Goal: Information Seeking & Learning: Compare options

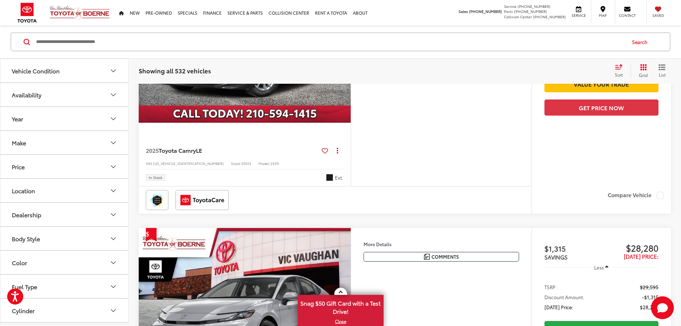
click at [63, 138] on button "Make" at bounding box center [64, 142] width 129 height 23
click at [63, 95] on button "Availability" at bounding box center [64, 94] width 129 height 23
click at [59, 122] on button "Year" at bounding box center [64, 118] width 129 height 23
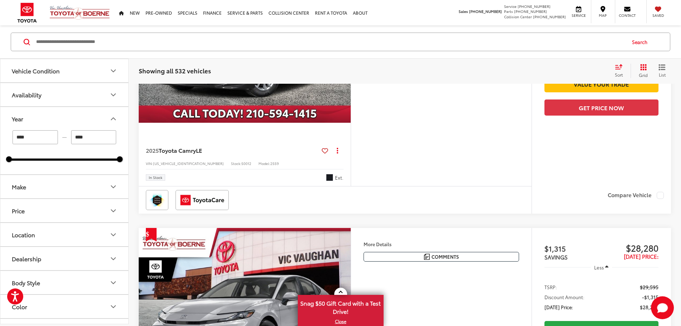
click at [59, 121] on button "Year" at bounding box center [64, 118] width 129 height 23
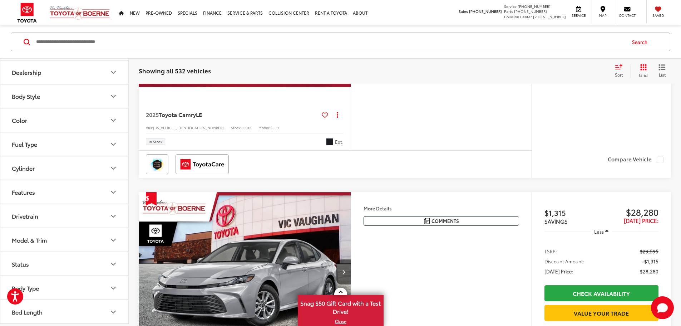
scroll to position [250, 0]
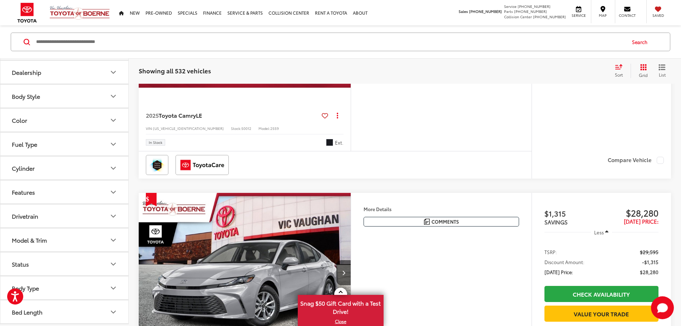
click at [67, 242] on button "Model & Trim" at bounding box center [64, 239] width 129 height 23
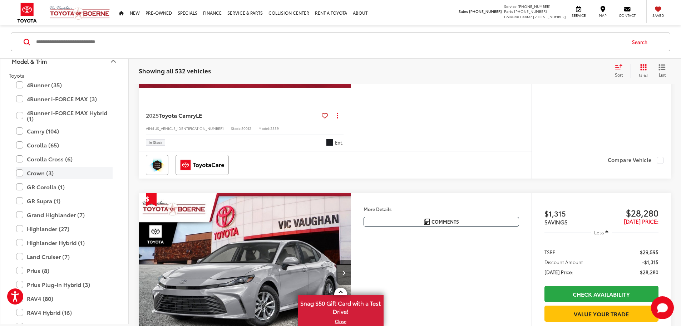
scroll to position [357, 0]
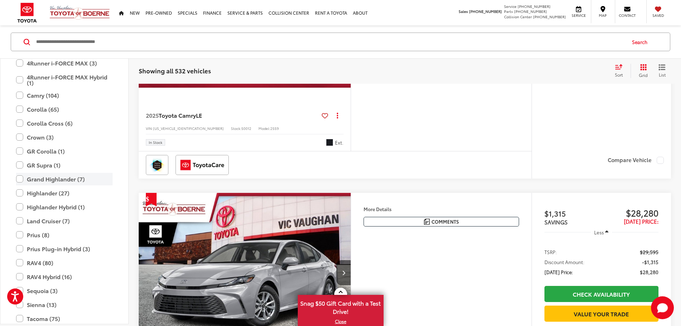
click at [19, 182] on label "Grand Highlander (7)" at bounding box center [64, 179] width 97 height 13
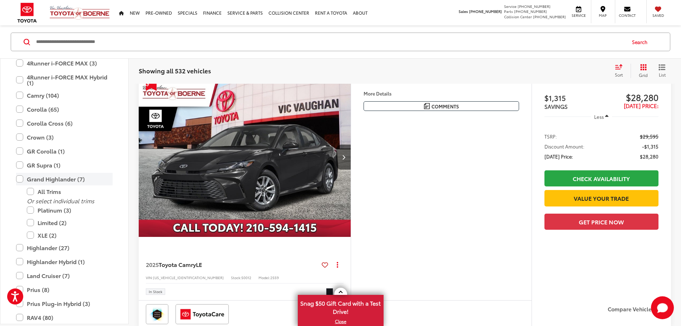
scroll to position [93, 0]
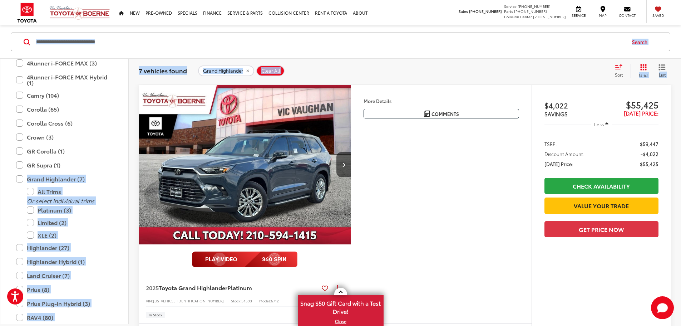
drag, startPoint x: 19, startPoint y: 182, endPoint x: 143, endPoint y: 171, distance: 123.8
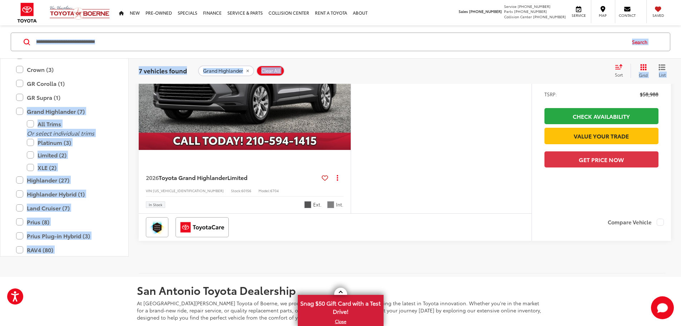
scroll to position [1809, 0]
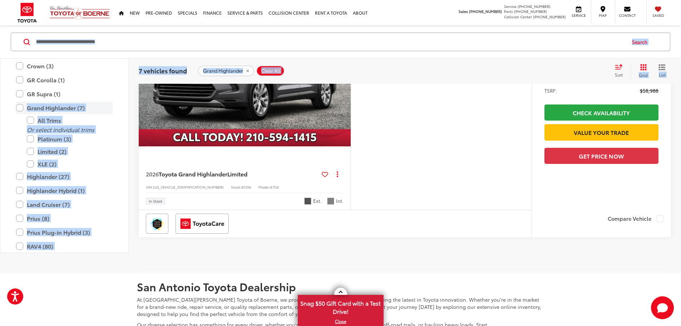
click at [16, 114] on label "Grand Highlander (7)" at bounding box center [64, 108] width 97 height 13
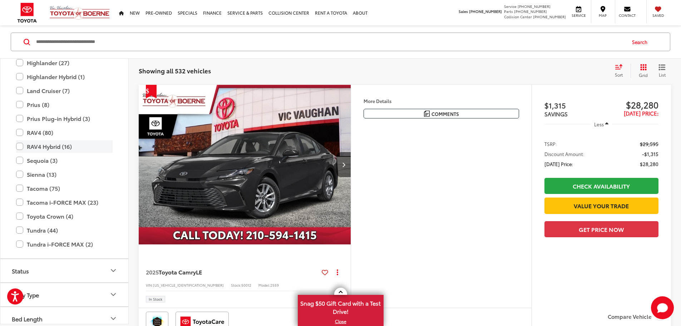
scroll to position [490, 0]
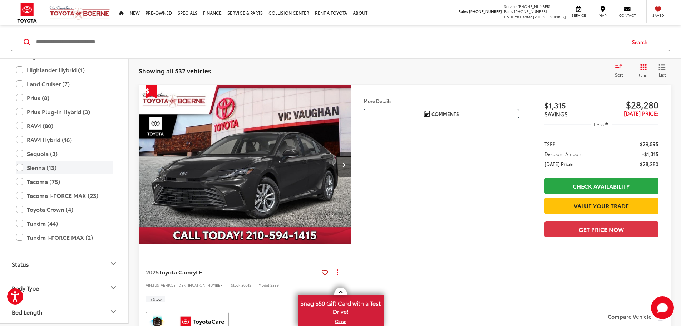
click at [41, 167] on label "Sienna (13)" at bounding box center [64, 167] width 97 height 13
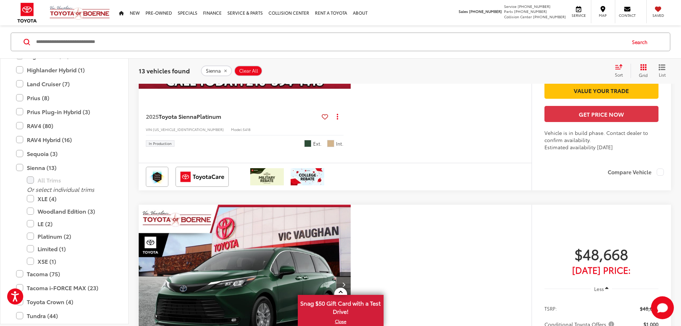
scroll to position [3097, 0]
